Goal: Task Accomplishment & Management: Manage account settings

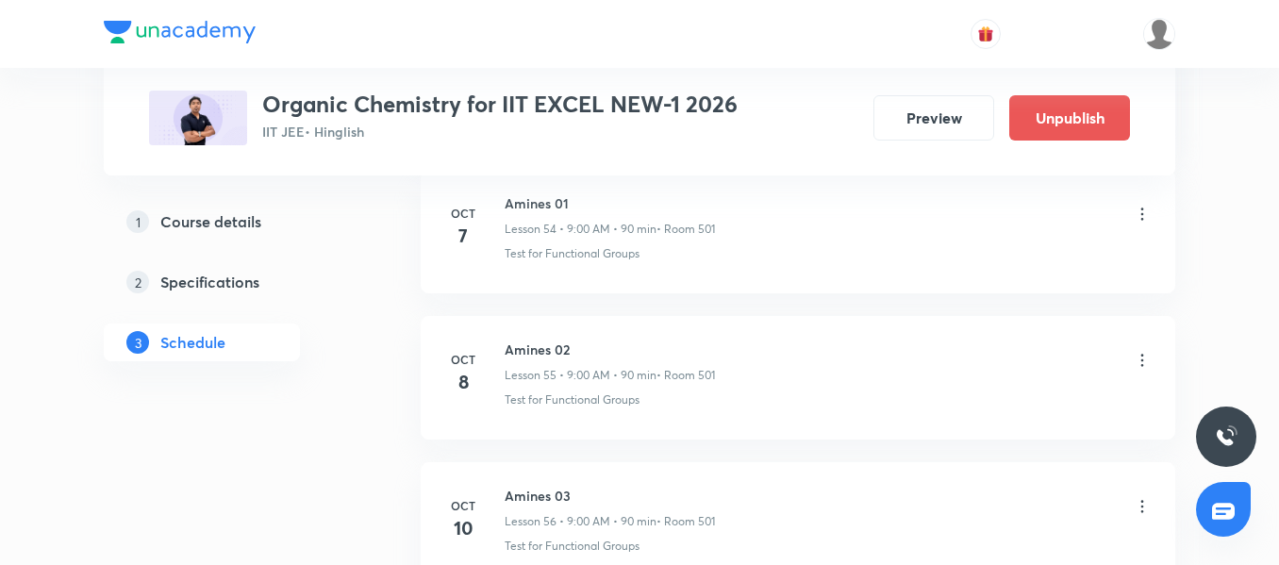
scroll to position [8904, 0]
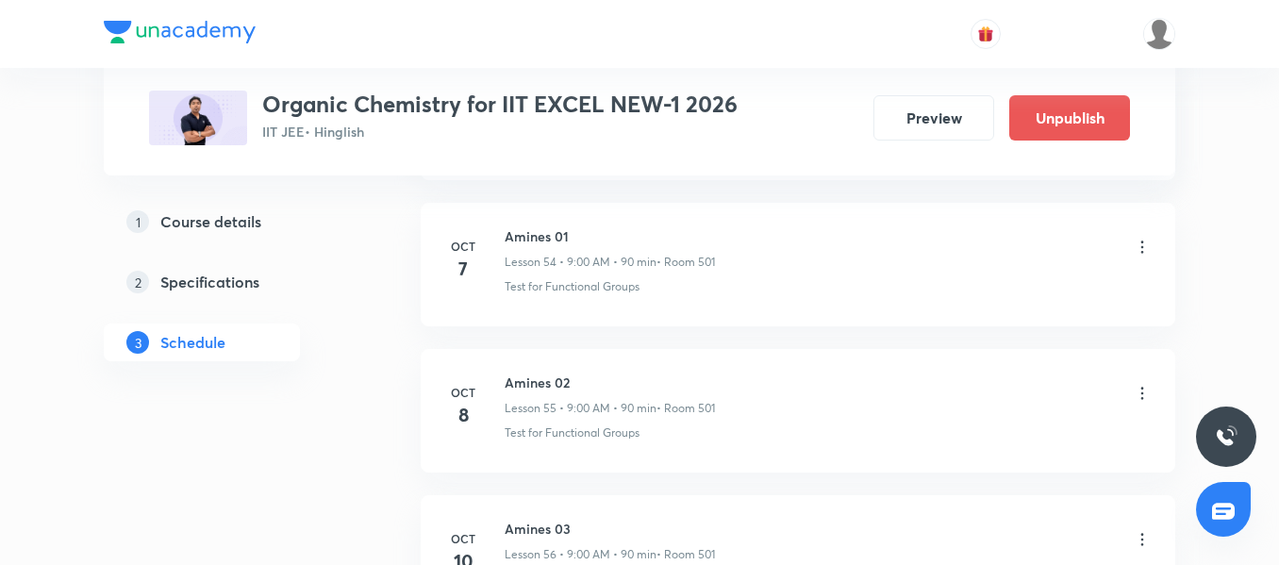
click at [536, 370] on li "[DATE] Amines 02 Lesson 55 • 9:00 AM • 90 min • Room 501 Test for Functional Gr…" at bounding box center [798, 411] width 755 height 124
click at [537, 371] on li "[DATE] Amines 02 Lesson 55 • 9:00 AM • 90 min • Room 501 Test for Functional Gr…" at bounding box center [798, 411] width 755 height 124
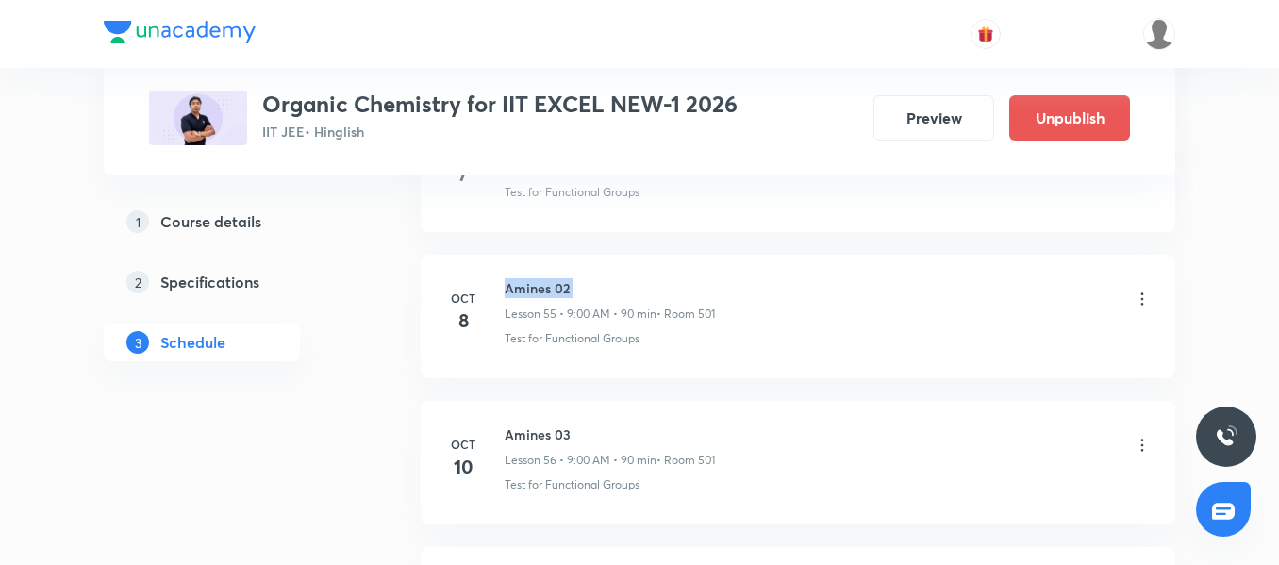
scroll to position [9093, 0]
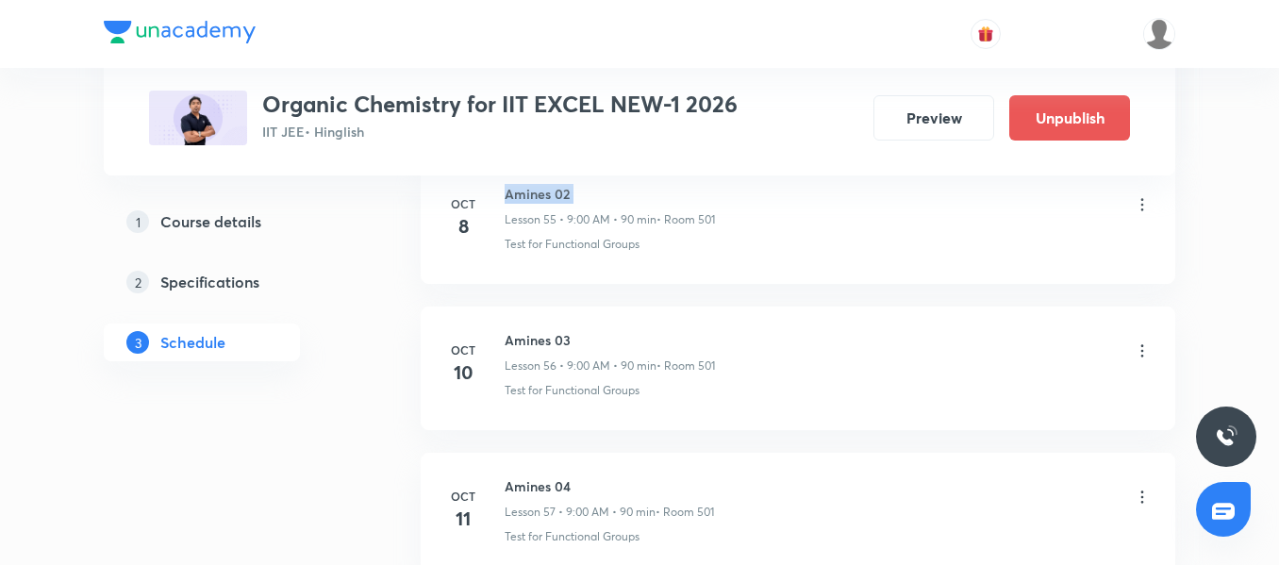
copy h6 "Amines 02"
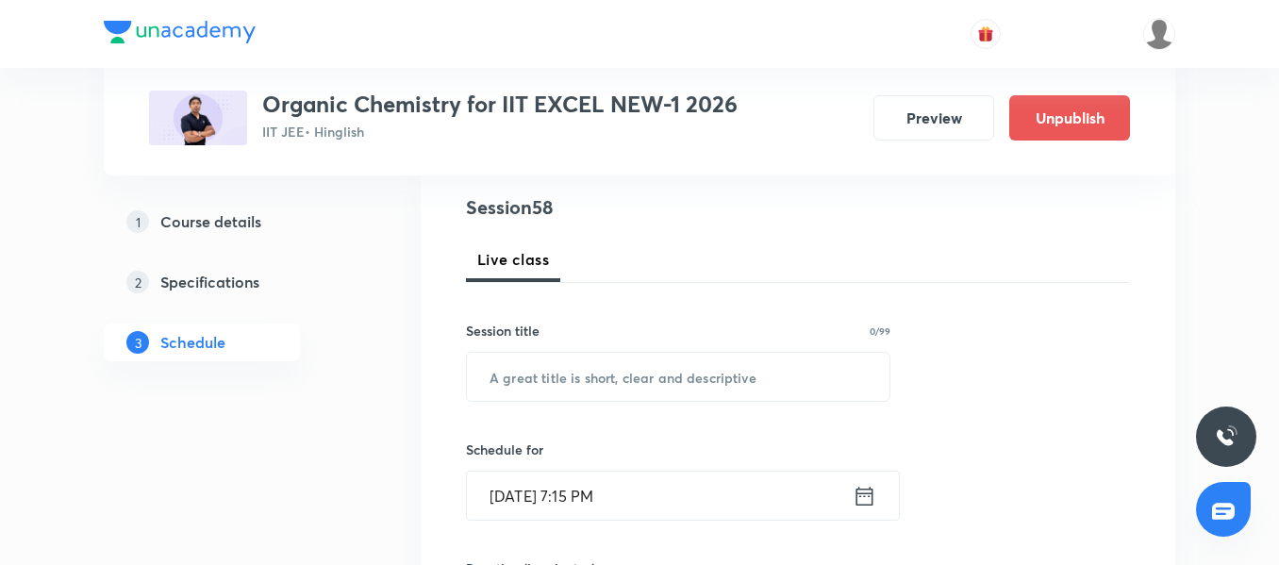
scroll to position [182, 0]
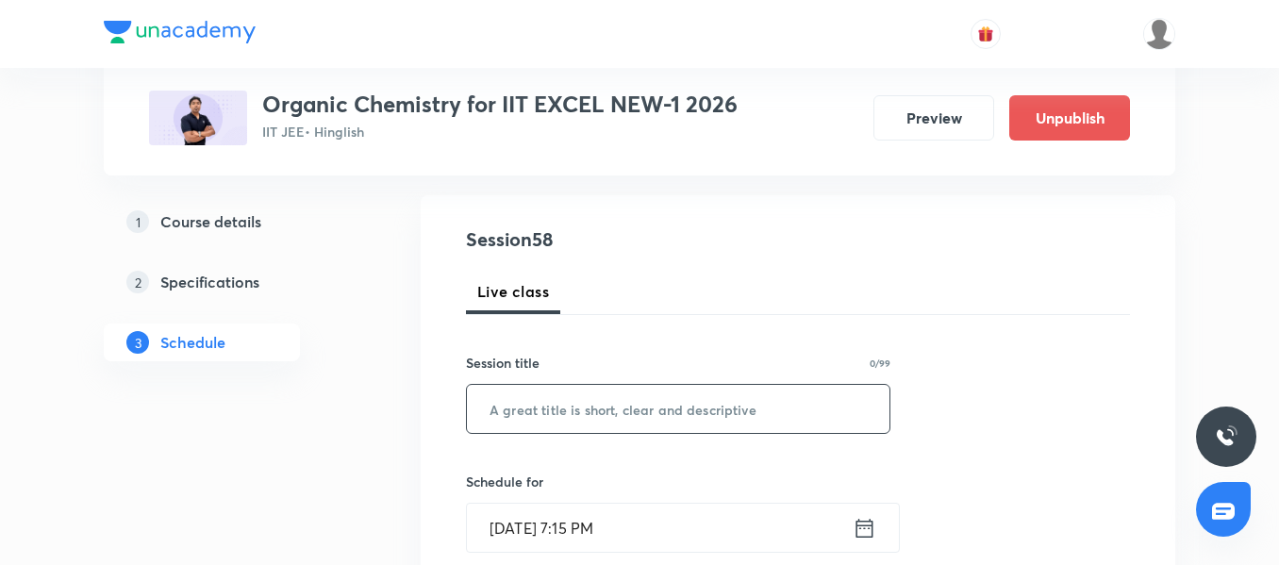
click at [555, 423] on input "text" at bounding box center [678, 409] width 423 height 48
paste input "Amines 02"
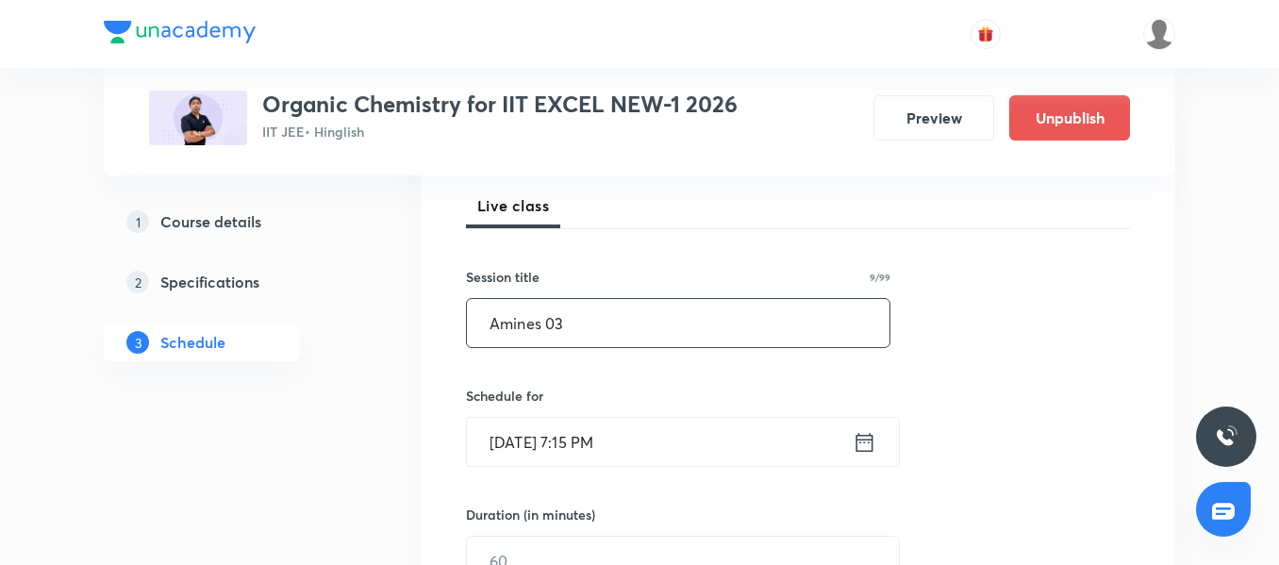
scroll to position [371, 0]
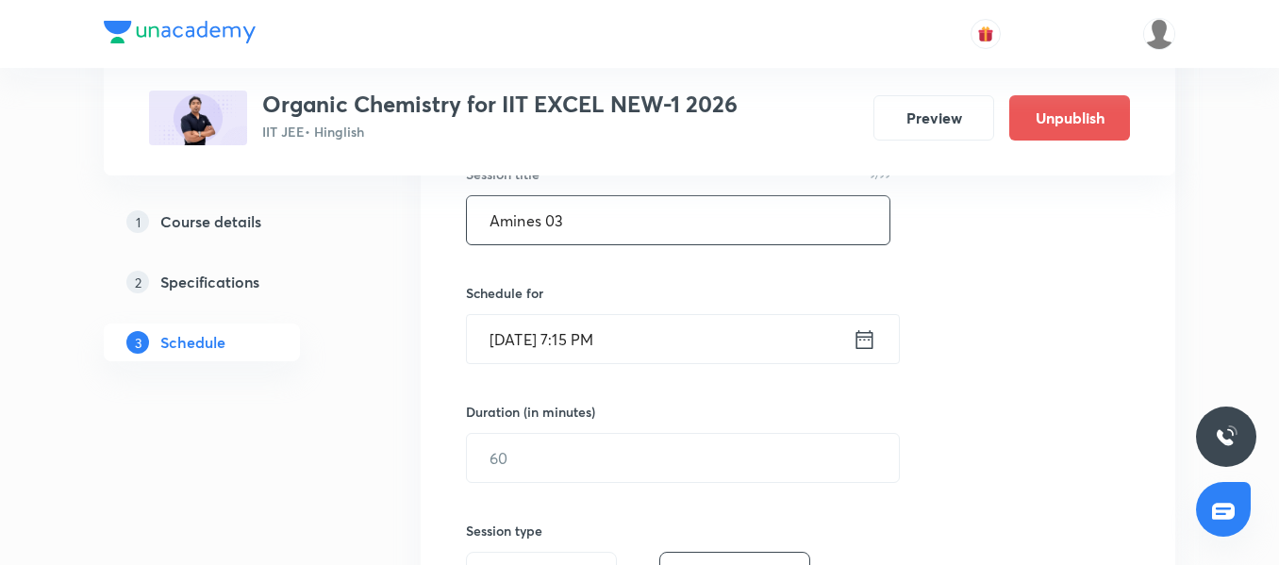
type input "Amines 03"
click at [681, 330] on input "[DATE] 7:15 PM" at bounding box center [660, 339] width 386 height 48
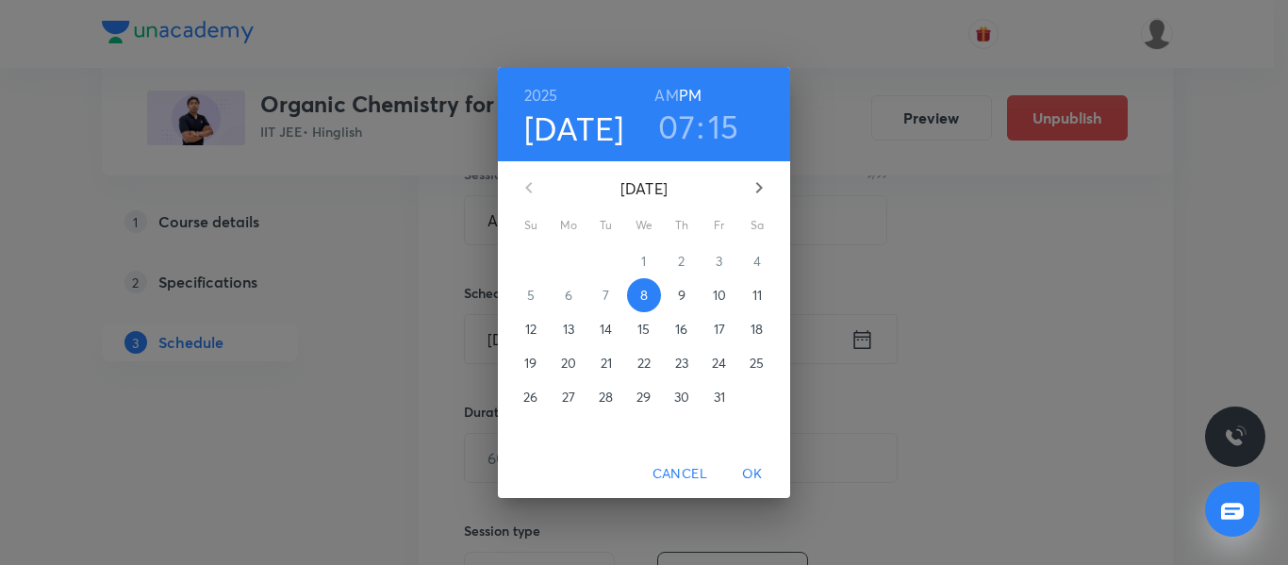
click at [682, 301] on p "9" at bounding box center [682, 295] width 8 height 19
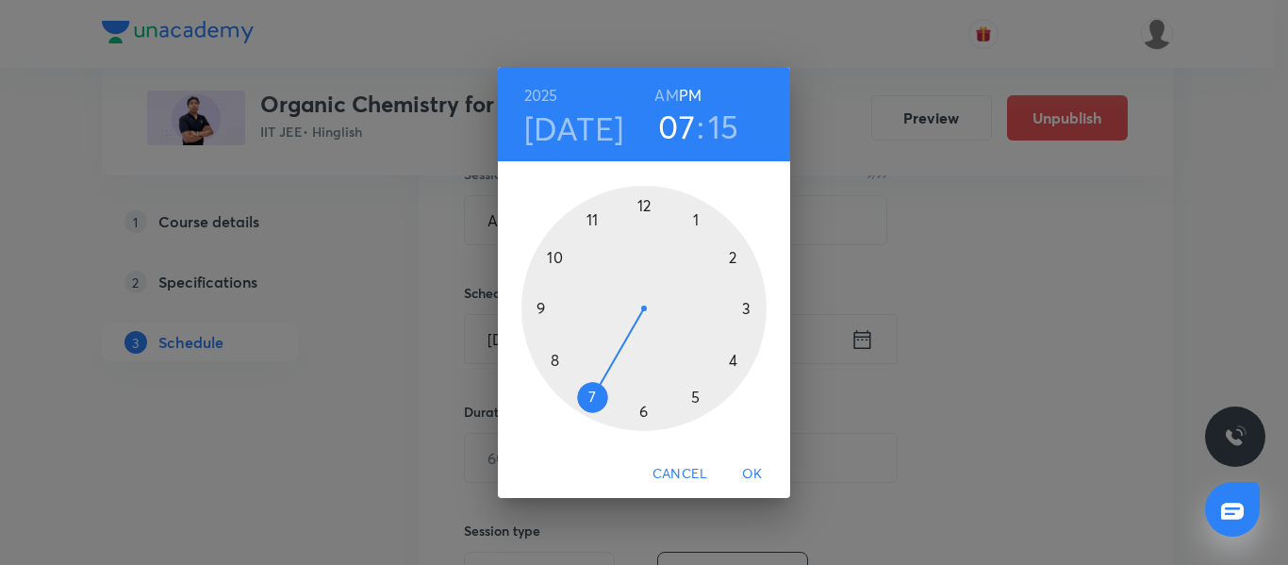
click at [734, 361] on div at bounding box center [644, 308] width 245 height 245
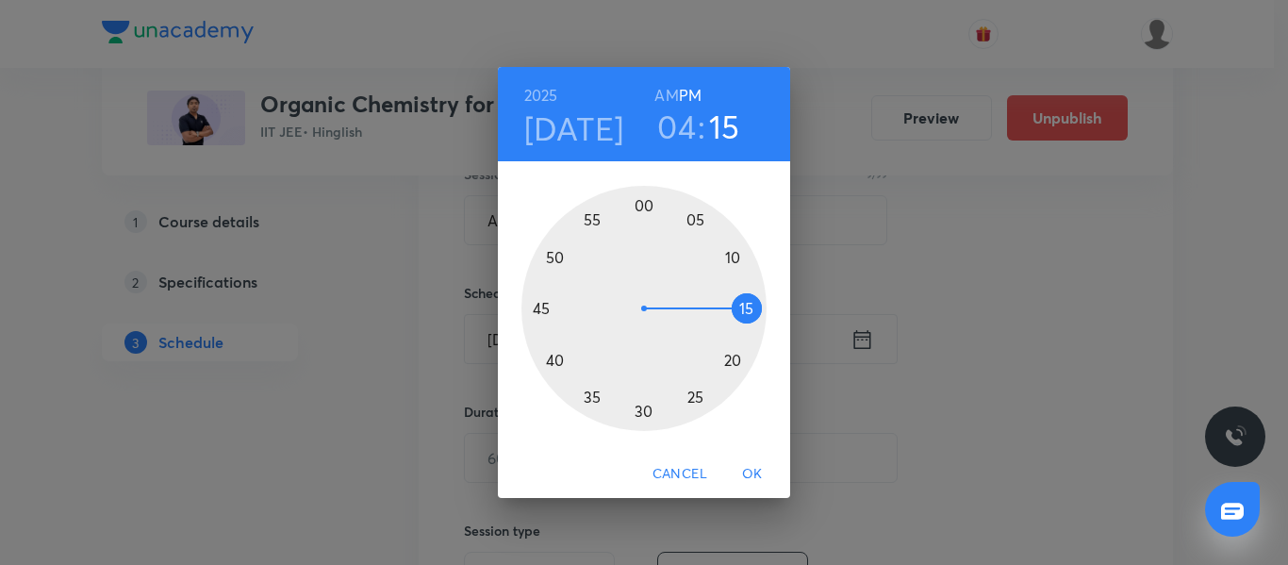
click at [539, 307] on div at bounding box center [644, 308] width 245 height 245
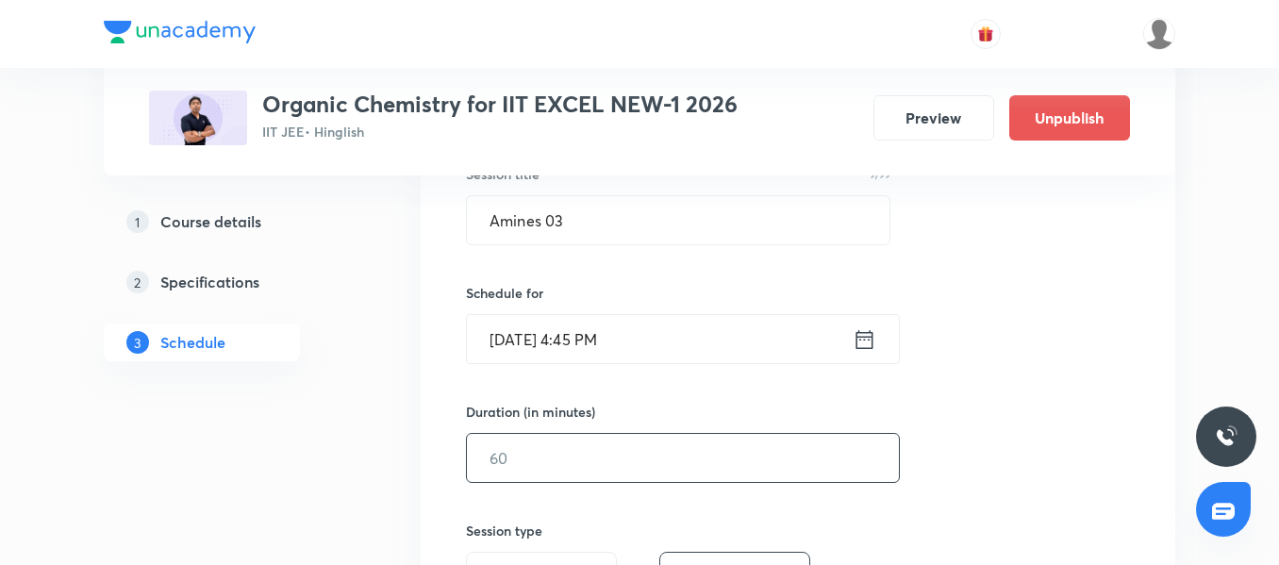
click at [539, 451] on input "text" at bounding box center [683, 458] width 432 height 48
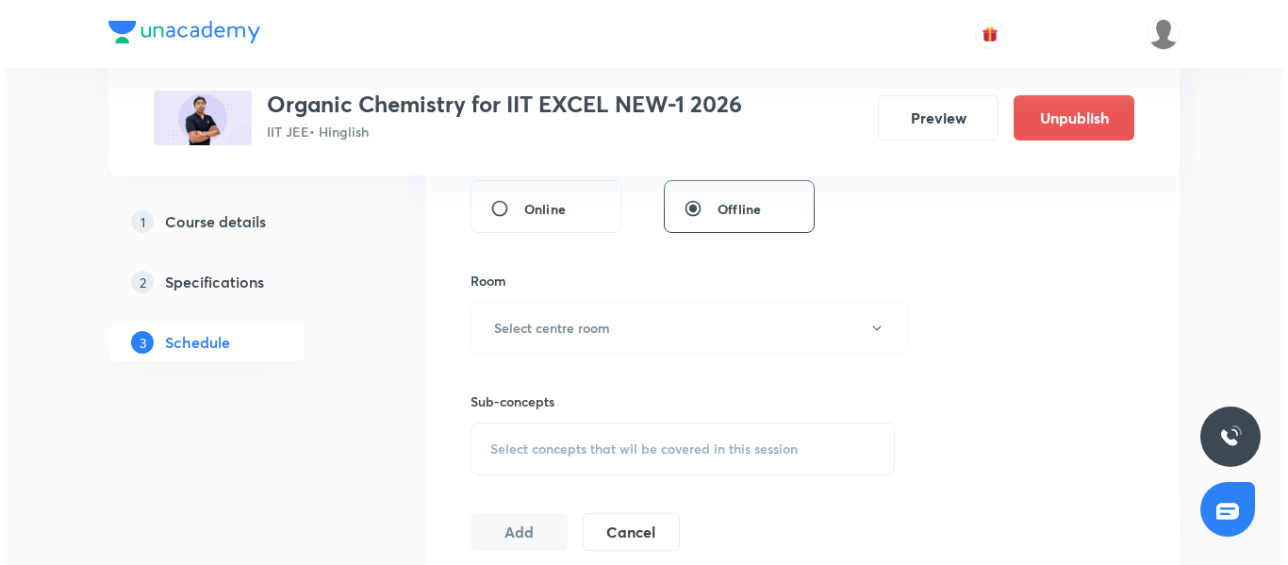
scroll to position [748, 0]
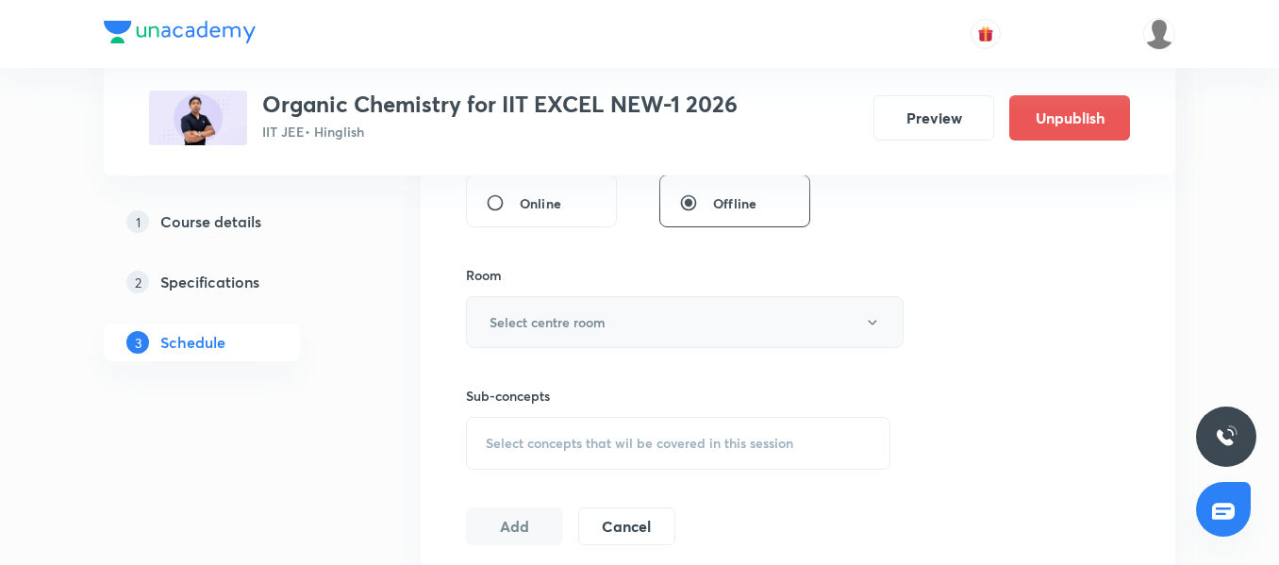
type input "90"
click at [605, 315] on h6 "Select centre room" at bounding box center [548, 322] width 116 height 20
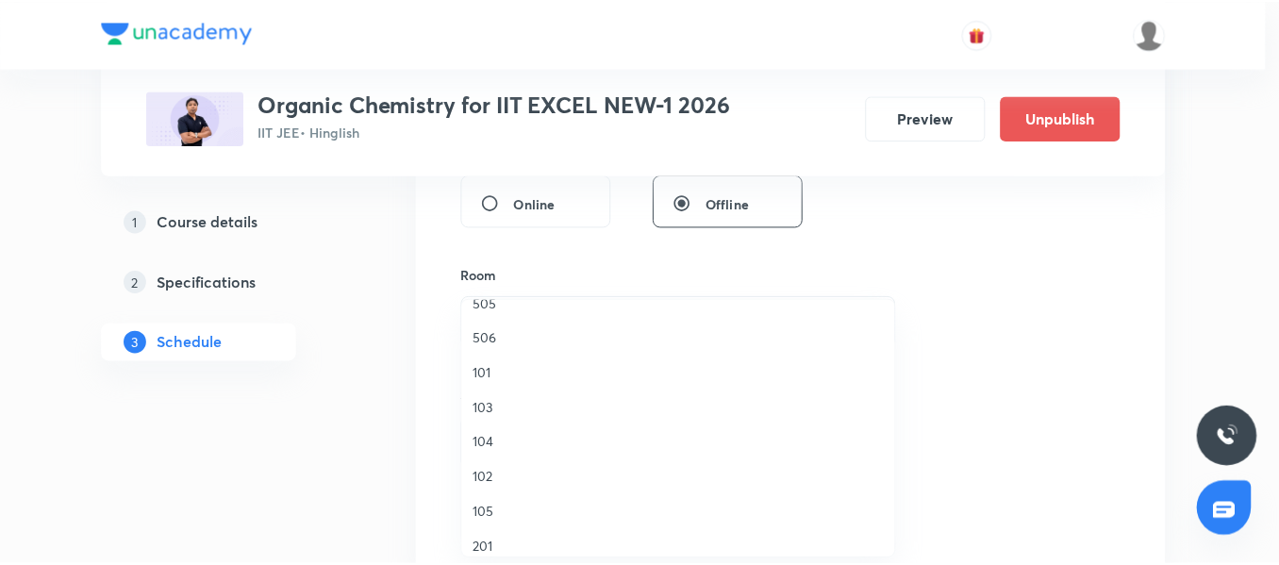
scroll to position [346, 0]
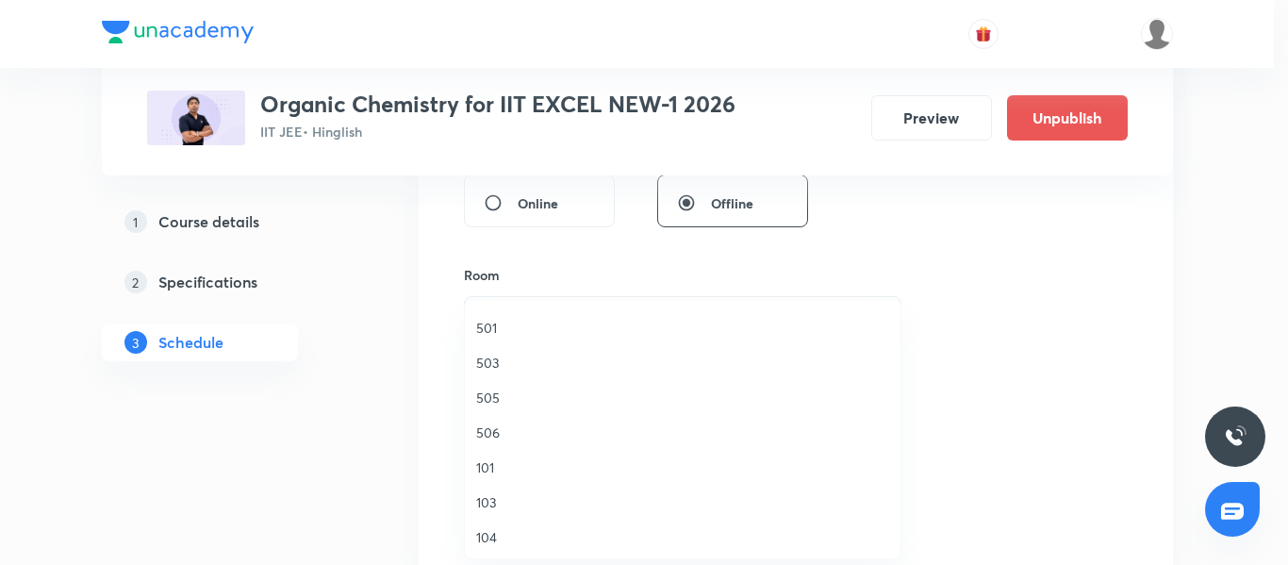
click at [517, 439] on span "506" at bounding box center [682, 433] width 413 height 20
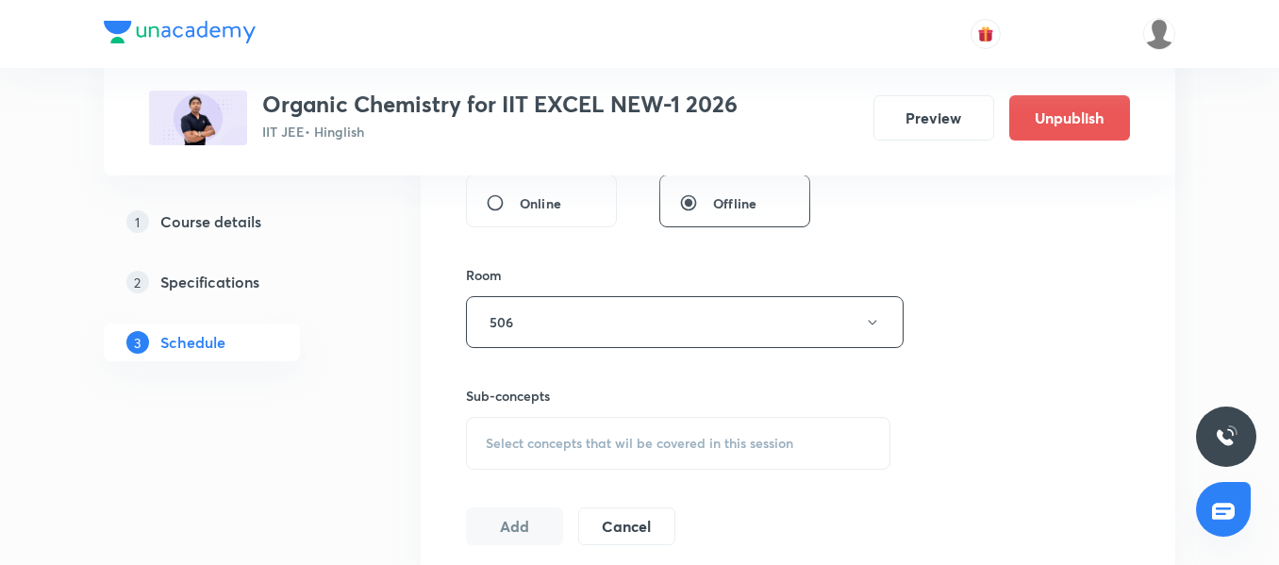
scroll to position [842, 0]
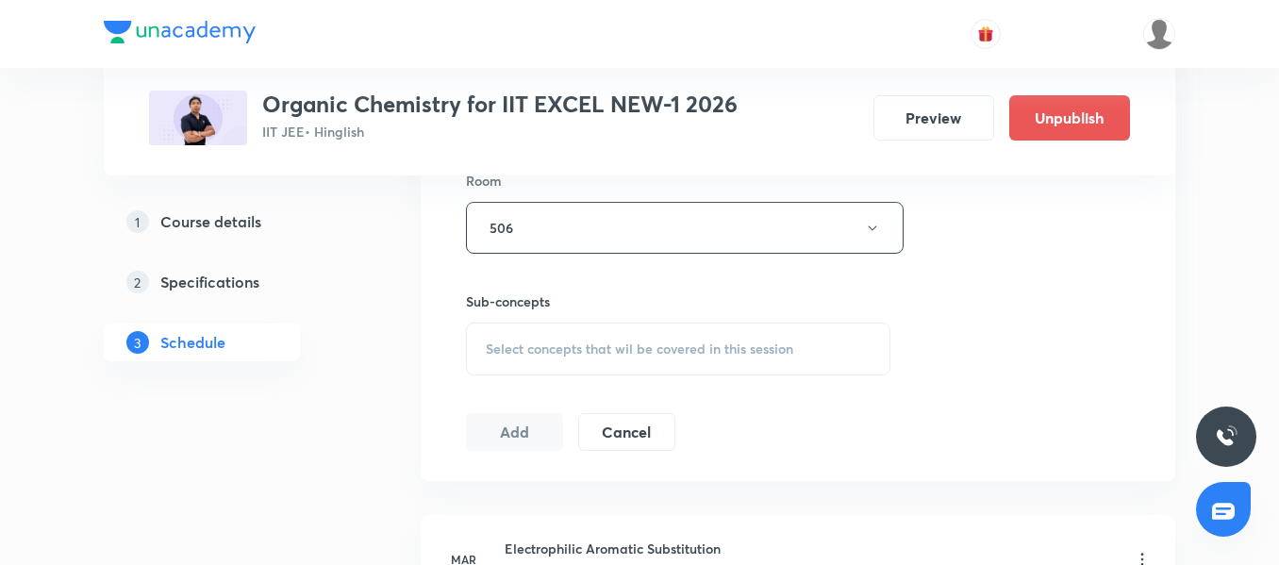
click at [570, 323] on div "Select concepts that wil be covered in this session" at bounding box center [678, 349] width 424 height 53
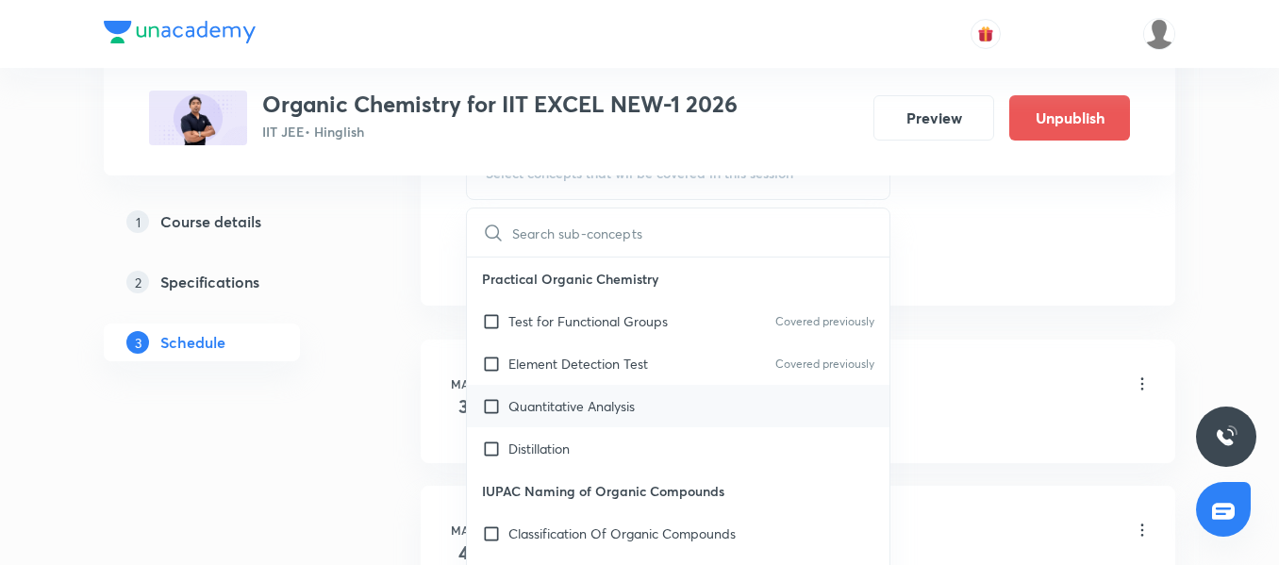
scroll to position [1031, 0]
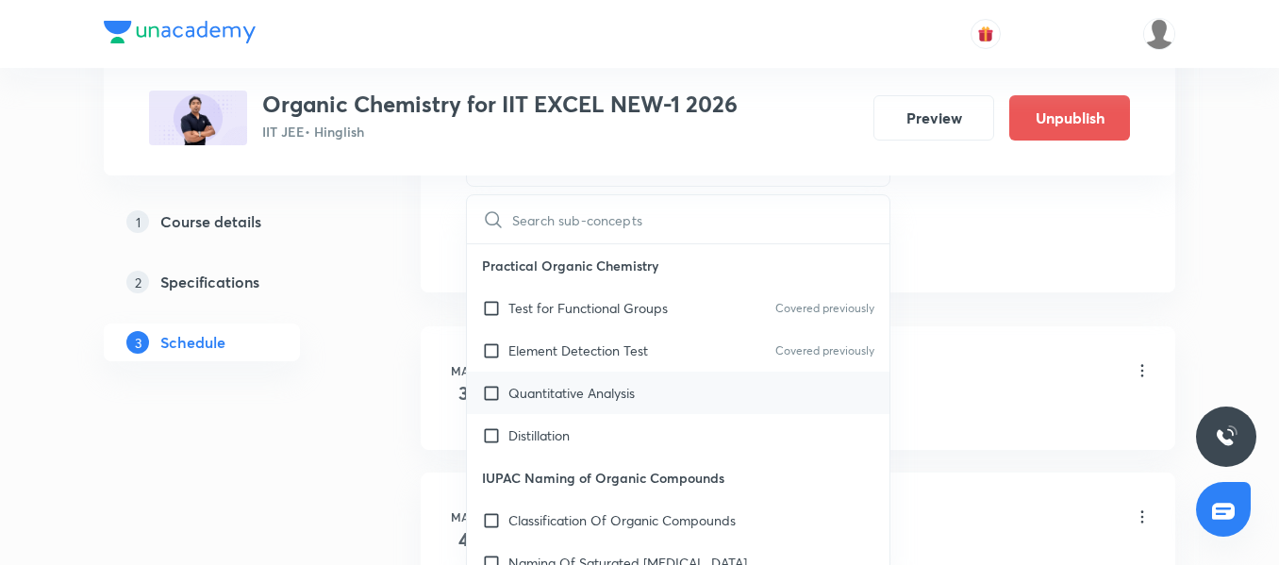
click at [598, 388] on p "Quantitative Analysis" at bounding box center [571, 393] width 126 height 20
checkbox input "true"
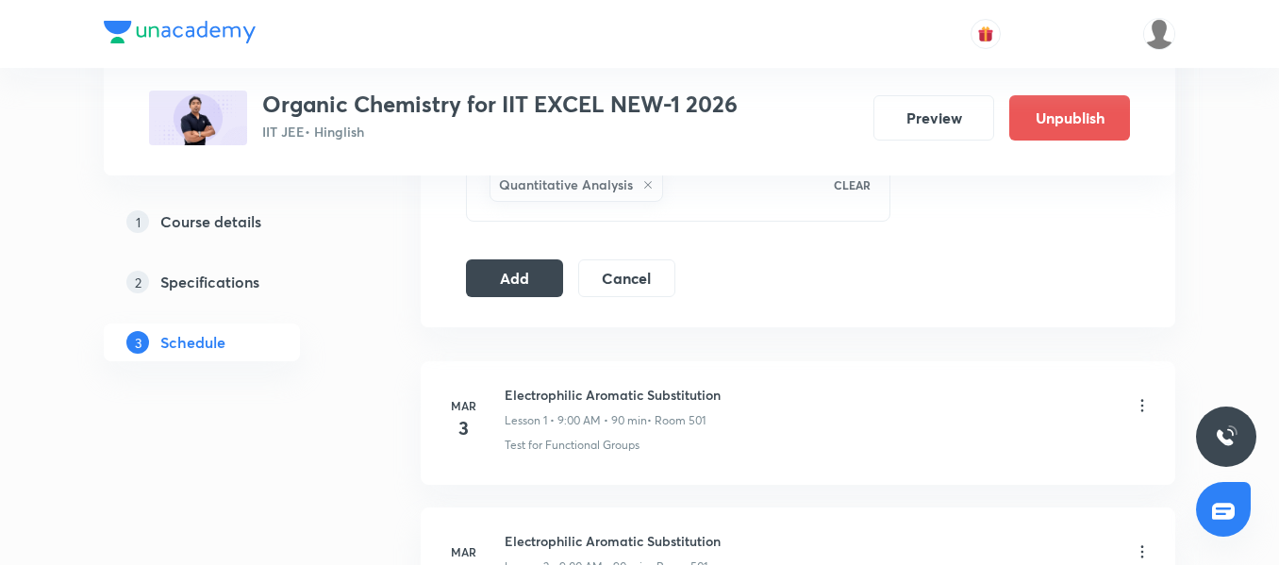
scroll to position [842, 0]
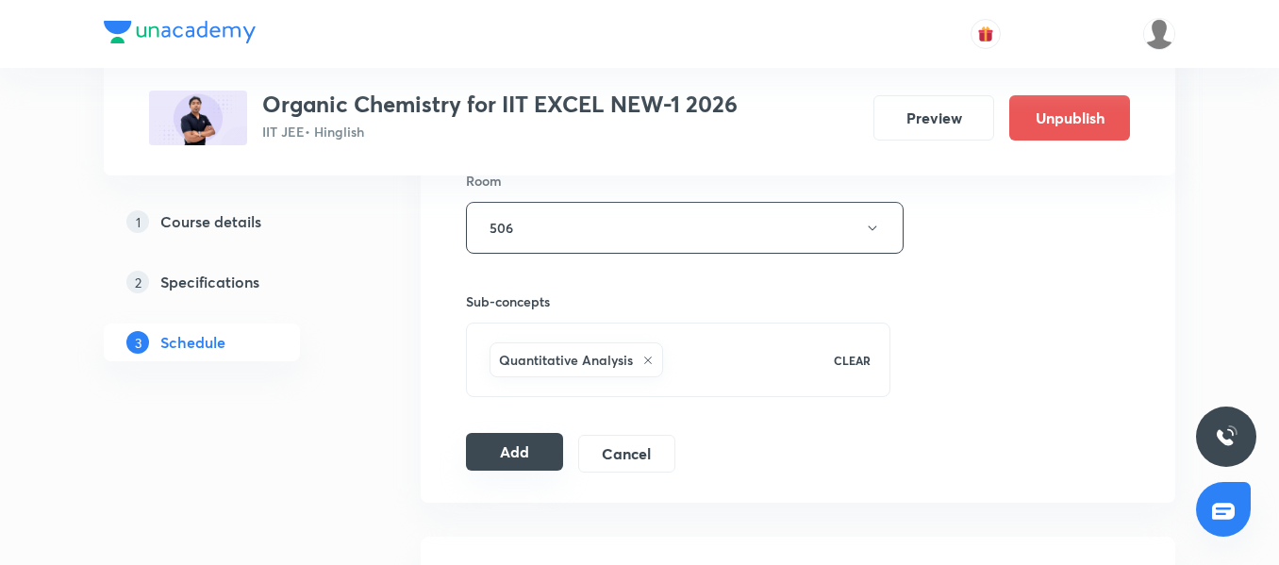
click at [523, 455] on button "Add" at bounding box center [514, 452] width 97 height 38
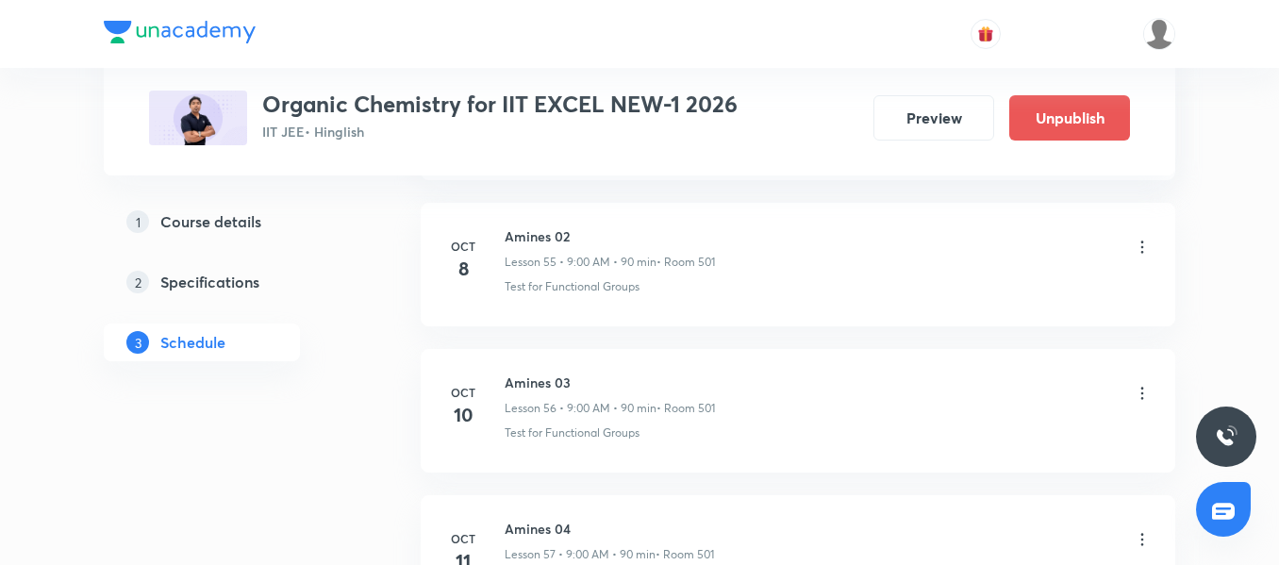
scroll to position [8090, 0]
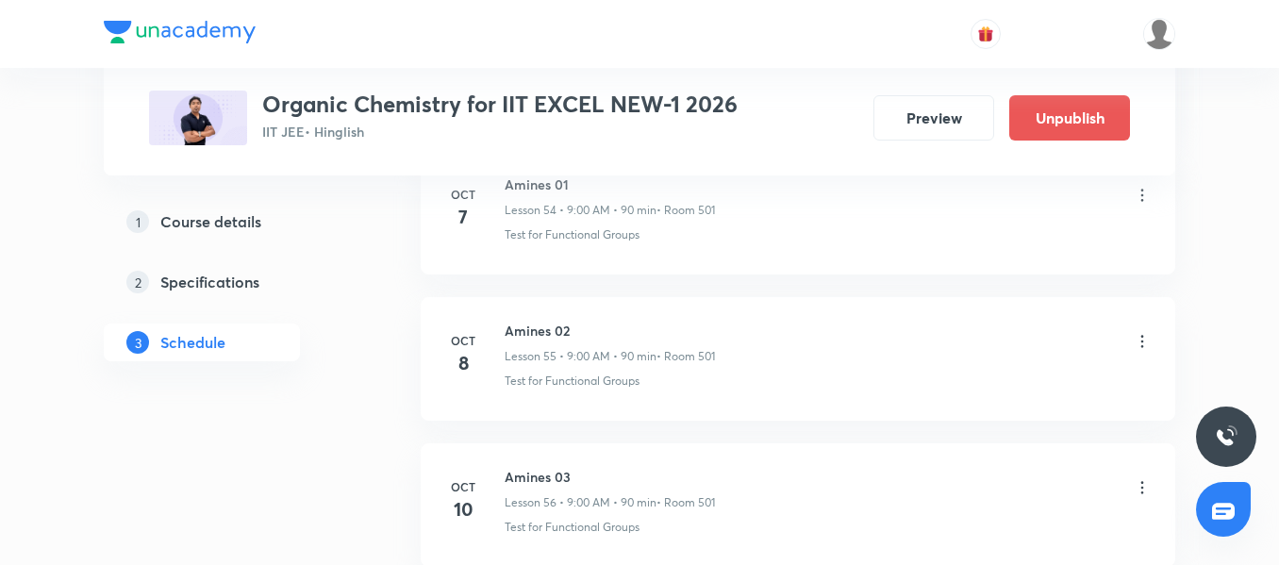
click at [563, 319] on li "[DATE] Amines 02 Lesson 55 • 9:00 AM • 90 min • Room 501 Test for Functional Gr…" at bounding box center [798, 359] width 755 height 124
click at [612, 411] on li "[DATE] Amines 02 Lesson 55 • 9:00 AM • 90 min • Room 501 Test for Functional Gr…" at bounding box center [798, 359] width 755 height 124
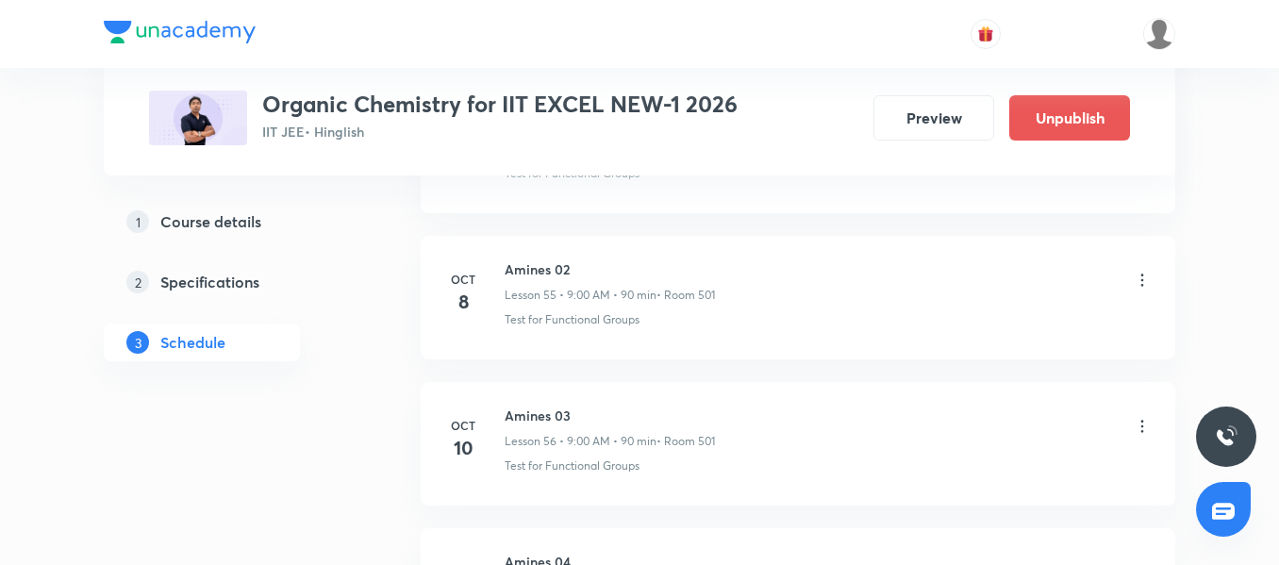
scroll to position [8184, 0]
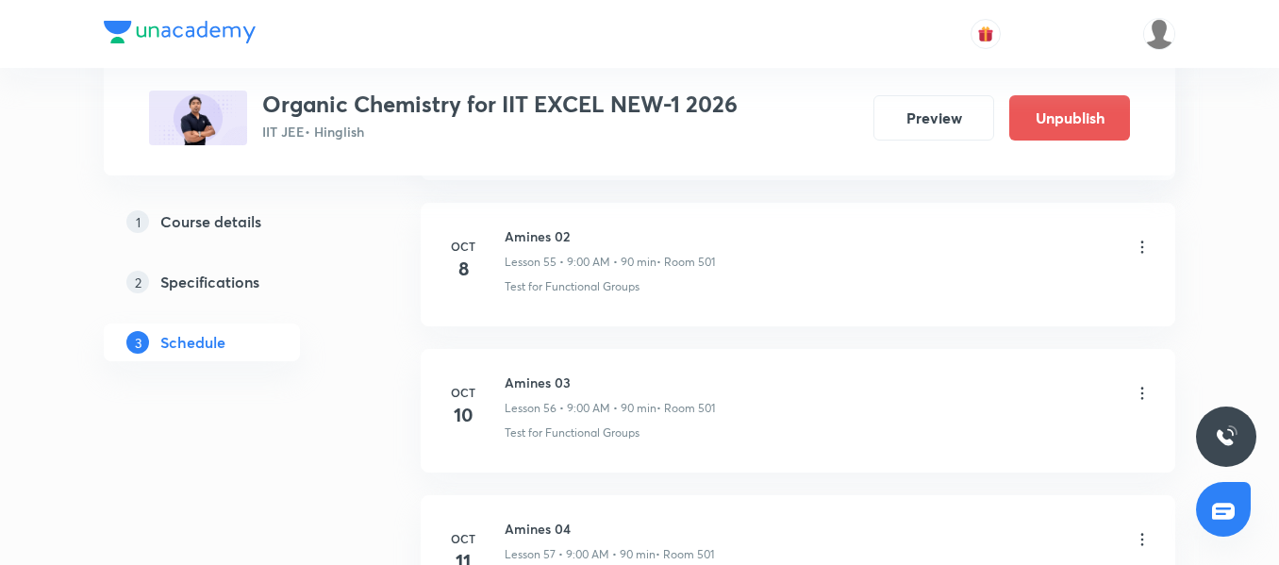
click at [541, 367] on li "[DATE] Amines 03 Lesson 56 • 9:00 AM • 90 min • Room 501 Test for Functional Gr…" at bounding box center [798, 411] width 755 height 124
click at [681, 433] on div "Test for Functional Groups" at bounding box center [828, 432] width 647 height 17
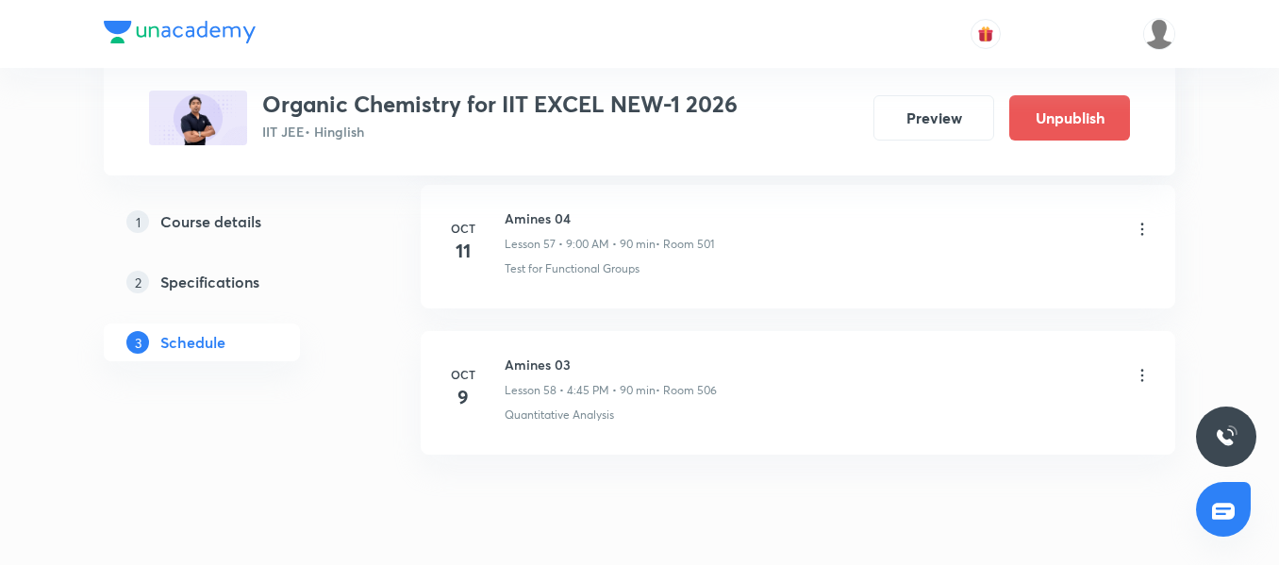
scroll to position [8467, 0]
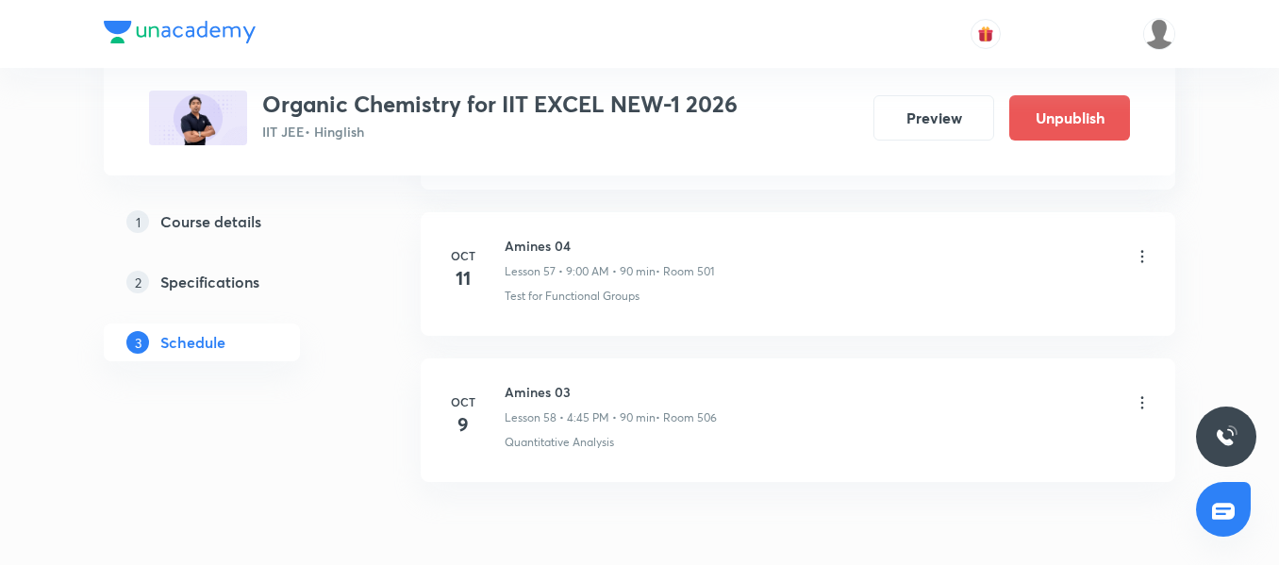
click at [551, 400] on h6 "Amines 03" at bounding box center [611, 392] width 212 height 20
copy h6 "Amines 03"
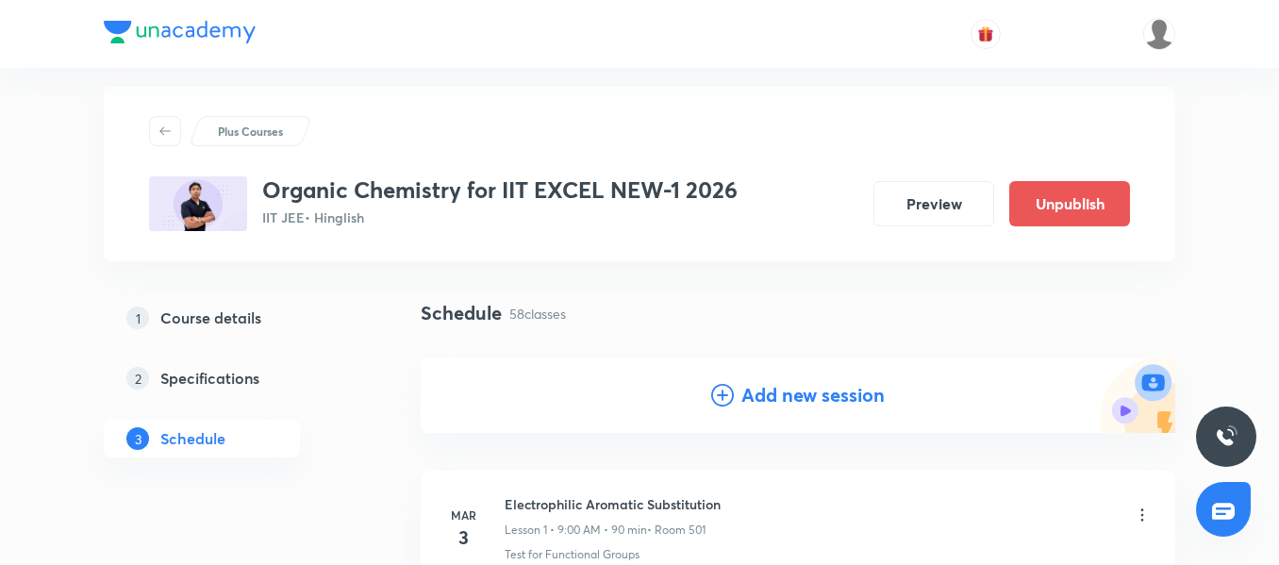
scroll to position [0, 0]
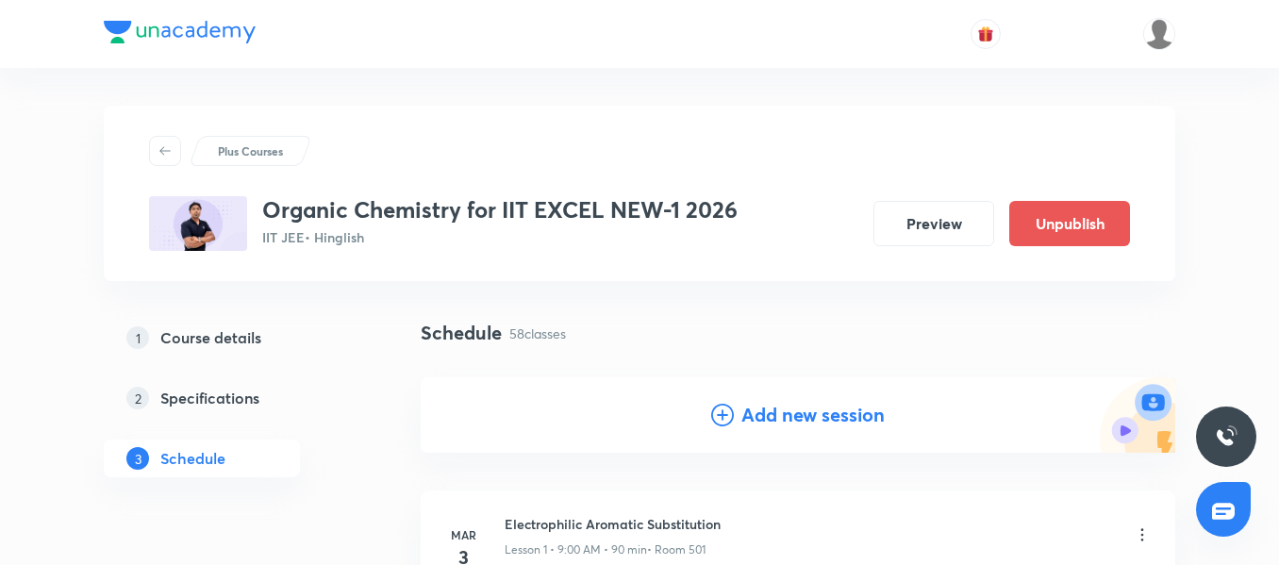
click at [766, 412] on h4 "Add new session" at bounding box center [812, 415] width 143 height 28
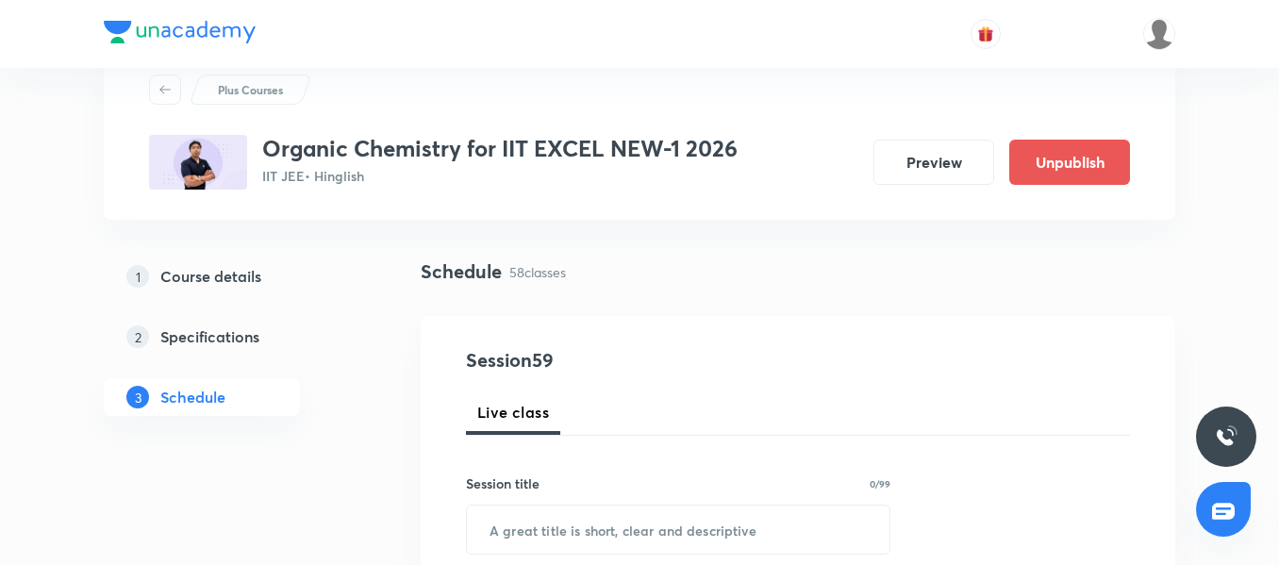
scroll to position [94, 0]
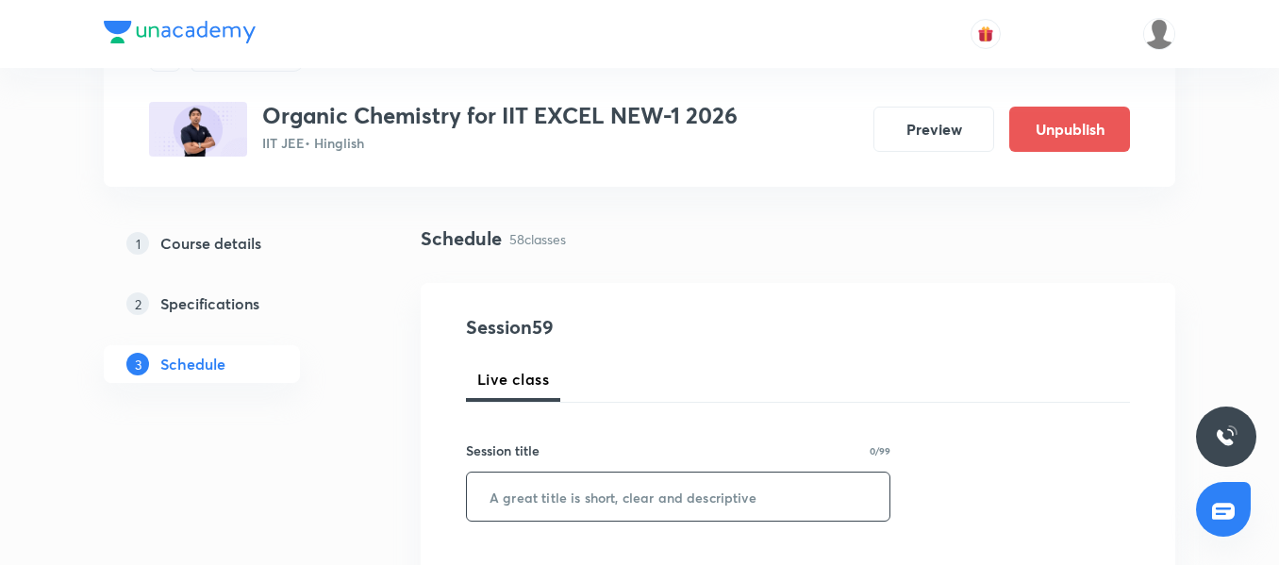
click at [551, 498] on input "text" at bounding box center [678, 497] width 423 height 48
paste input "Amines 03"
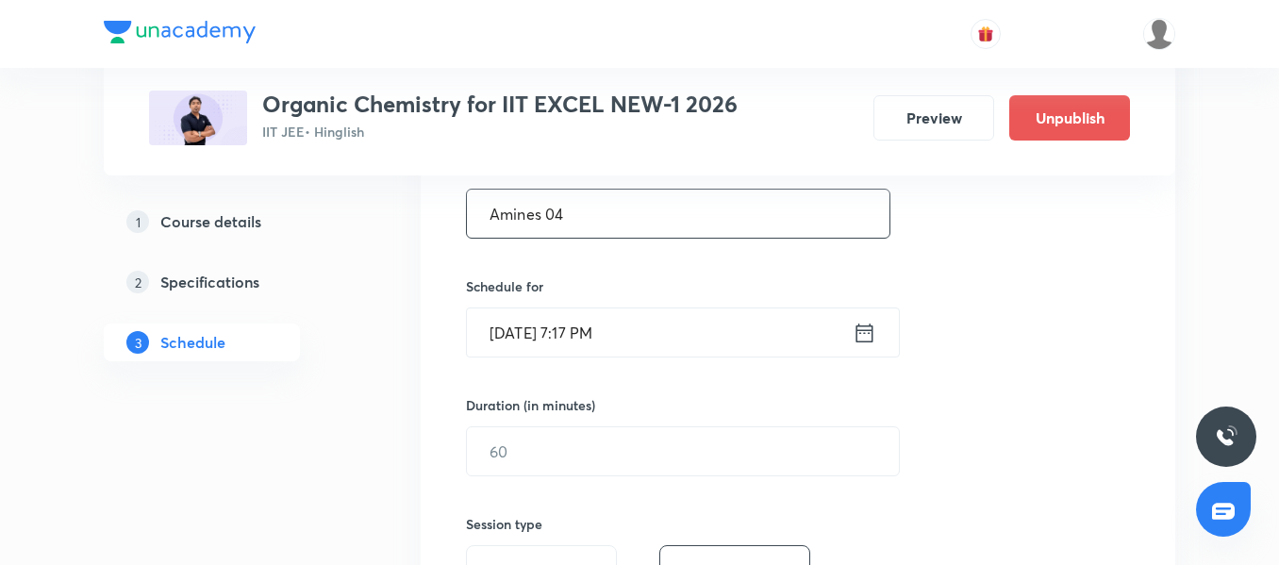
type input "Amines 04"
click at [685, 335] on input "[DATE] 7:17 PM" at bounding box center [660, 332] width 386 height 48
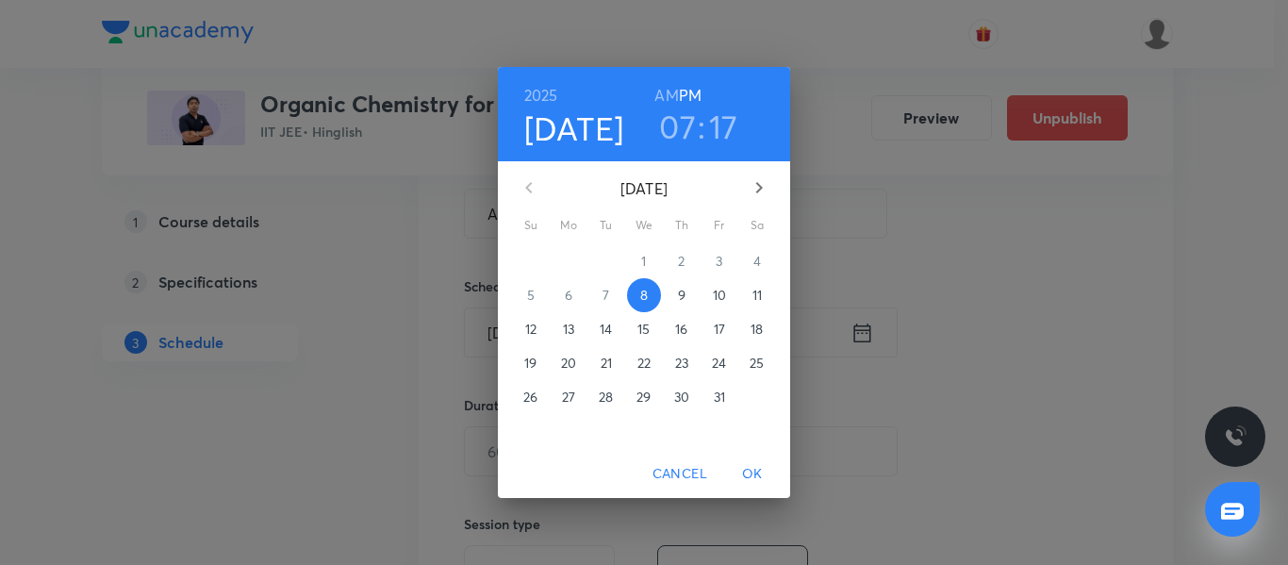
click at [683, 299] on p "9" at bounding box center [682, 295] width 8 height 19
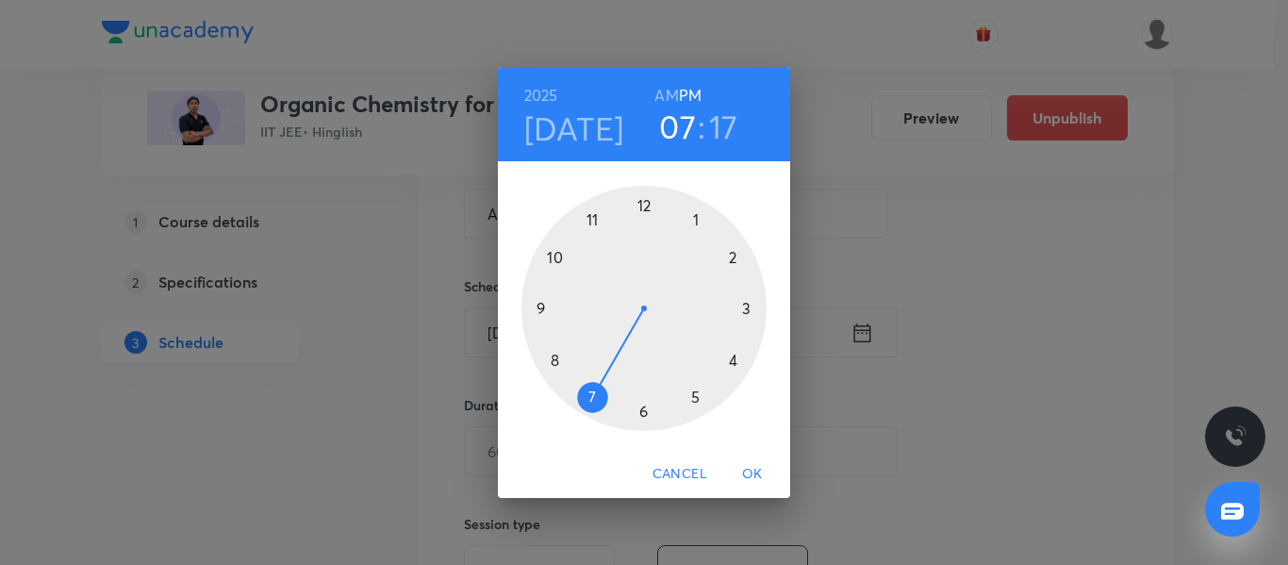
click at [644, 410] on div at bounding box center [644, 308] width 245 height 245
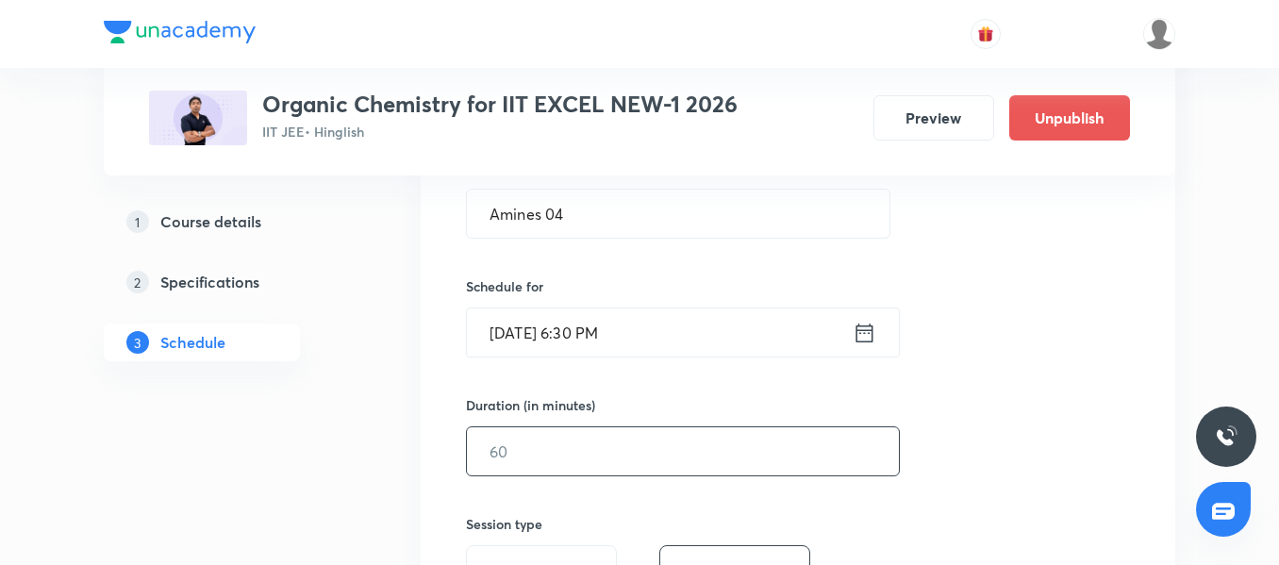
click at [565, 448] on input "text" at bounding box center [683, 451] width 432 height 48
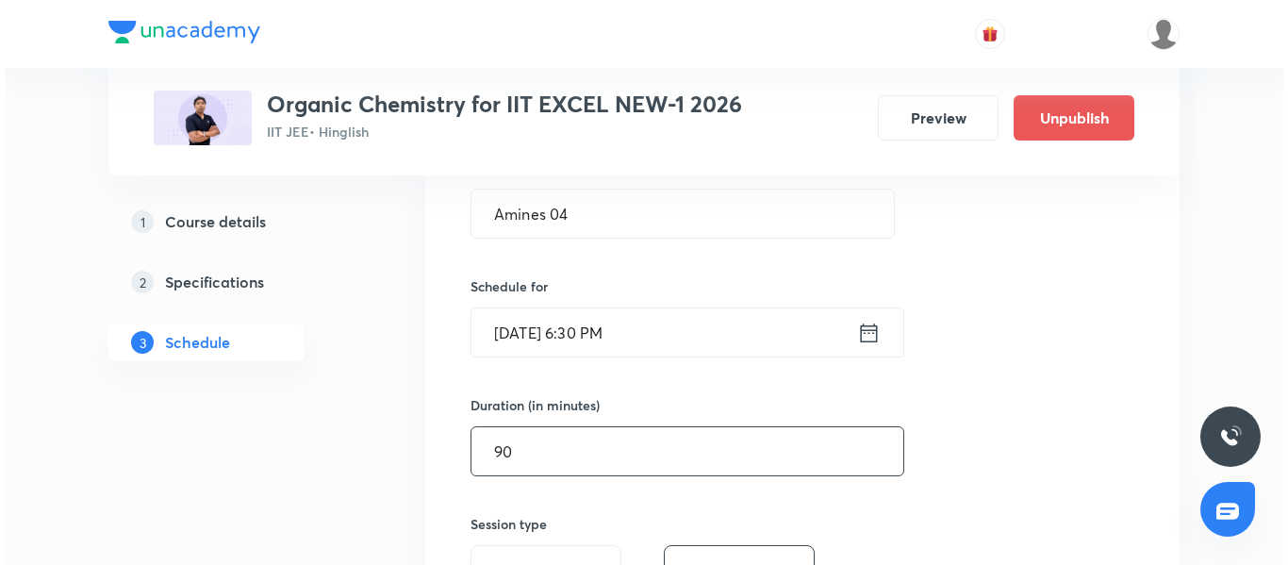
scroll to position [660, 0]
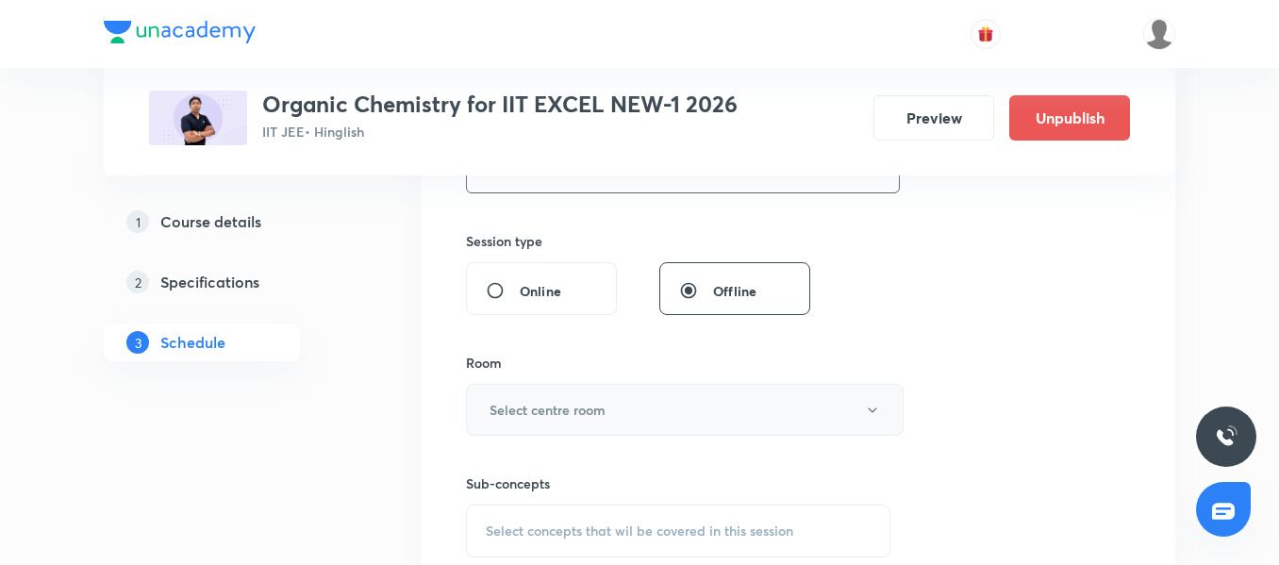
type input "90"
click at [583, 403] on h6 "Select centre room" at bounding box center [548, 410] width 116 height 20
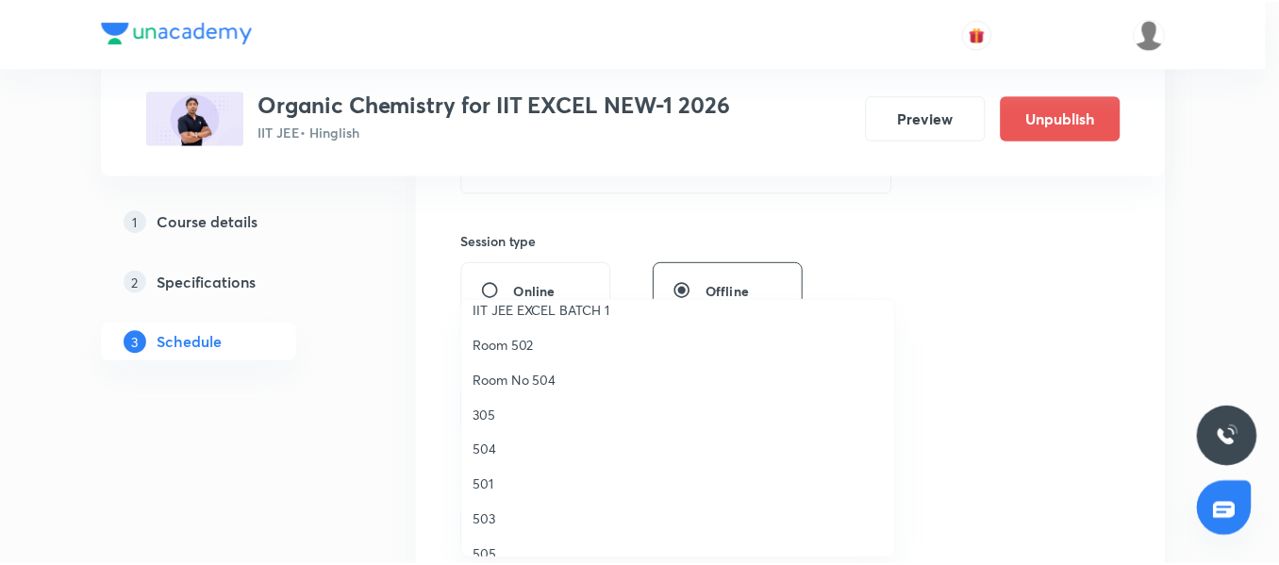
scroll to position [283, 0]
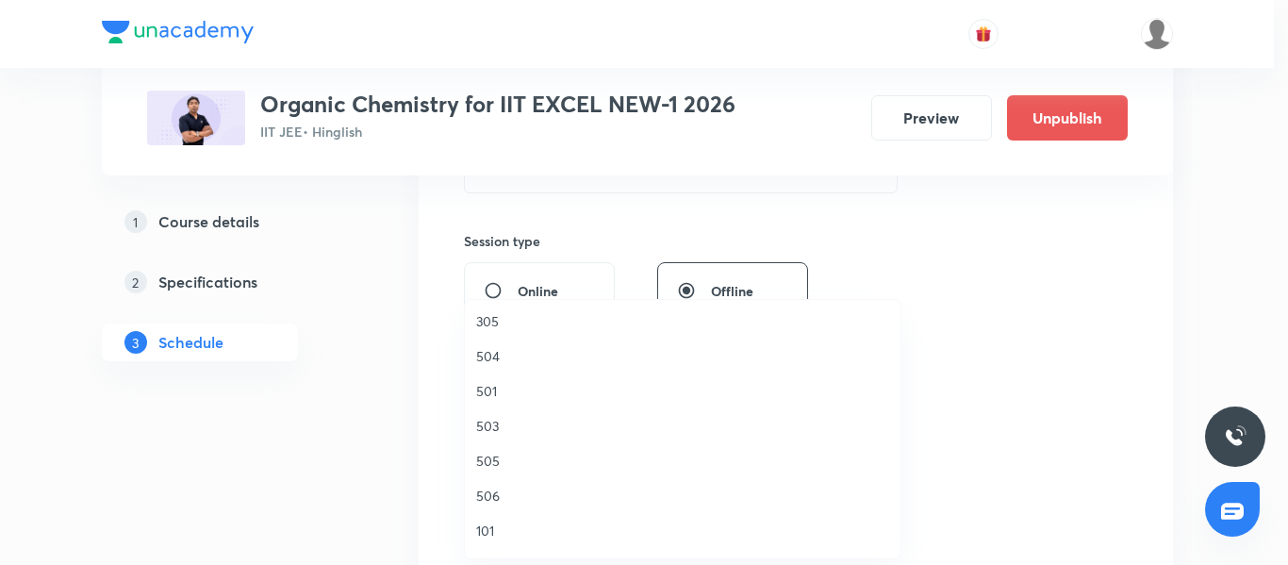
click at [516, 499] on span "506" at bounding box center [682, 496] width 413 height 20
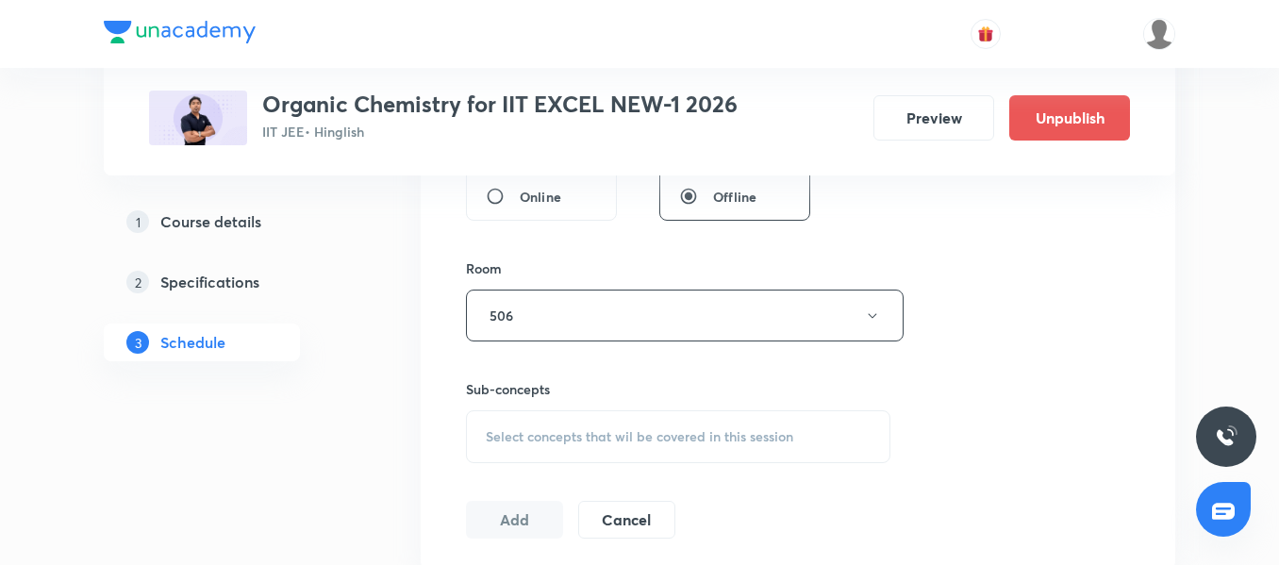
click at [591, 420] on div "Select concepts that wil be covered in this session" at bounding box center [678, 436] width 424 height 53
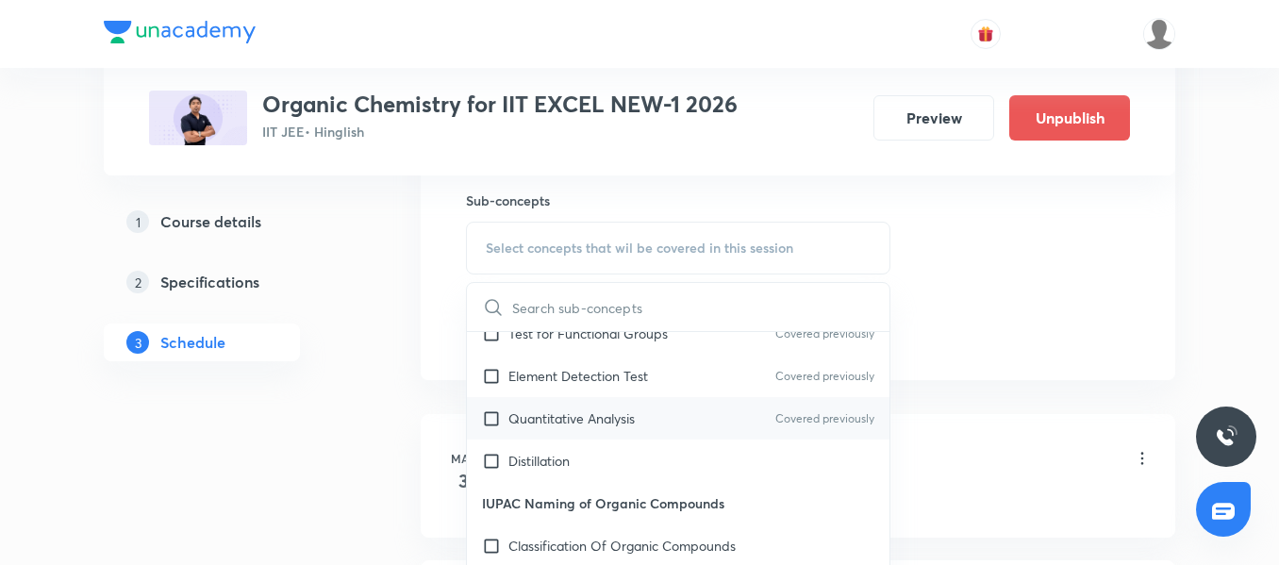
scroll to position [94, 0]
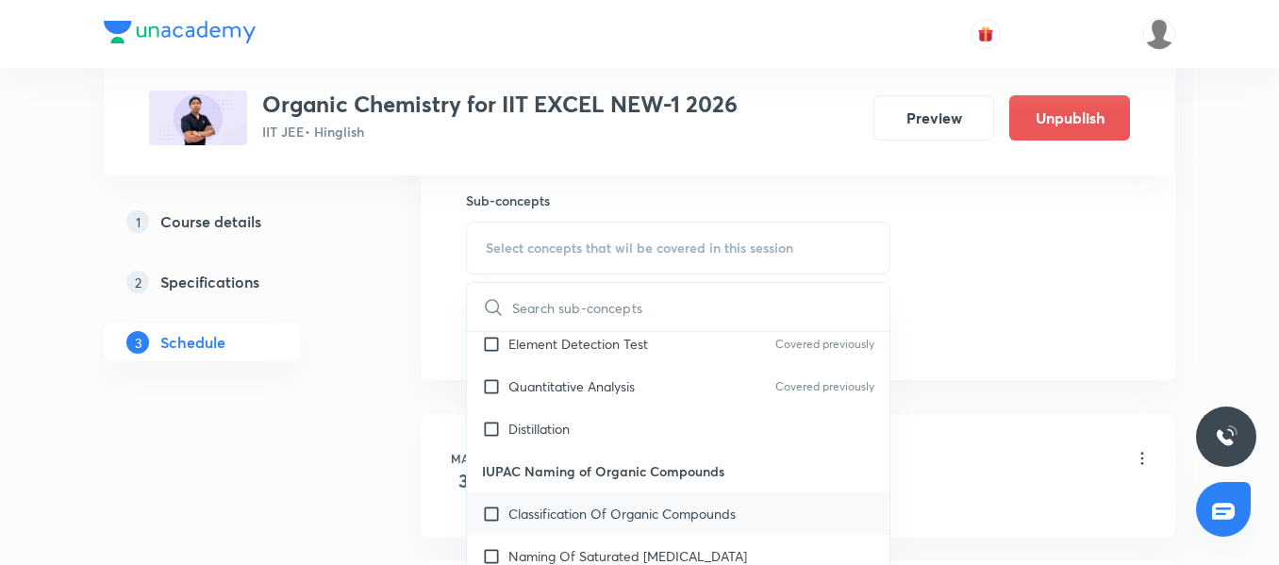
click at [608, 510] on p "Classification Of Organic Compounds" at bounding box center [621, 514] width 227 height 20
checkbox input "true"
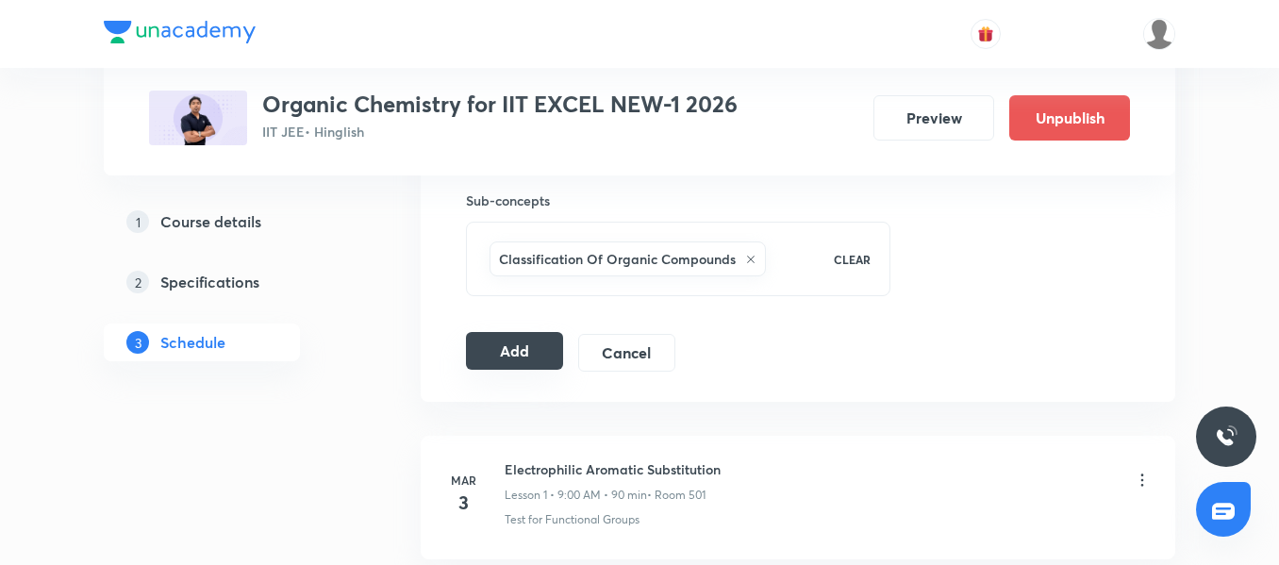
click at [506, 353] on button "Add" at bounding box center [514, 351] width 97 height 38
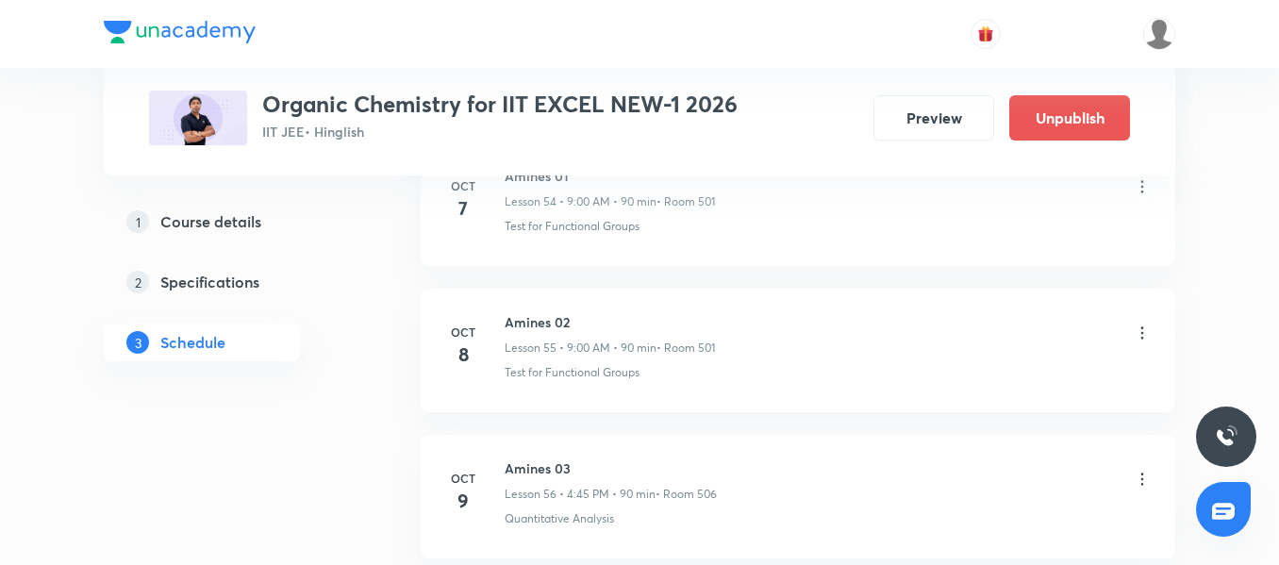
scroll to position [7953, 0]
